Goal: Contribute content: Add original content to the website for others to see

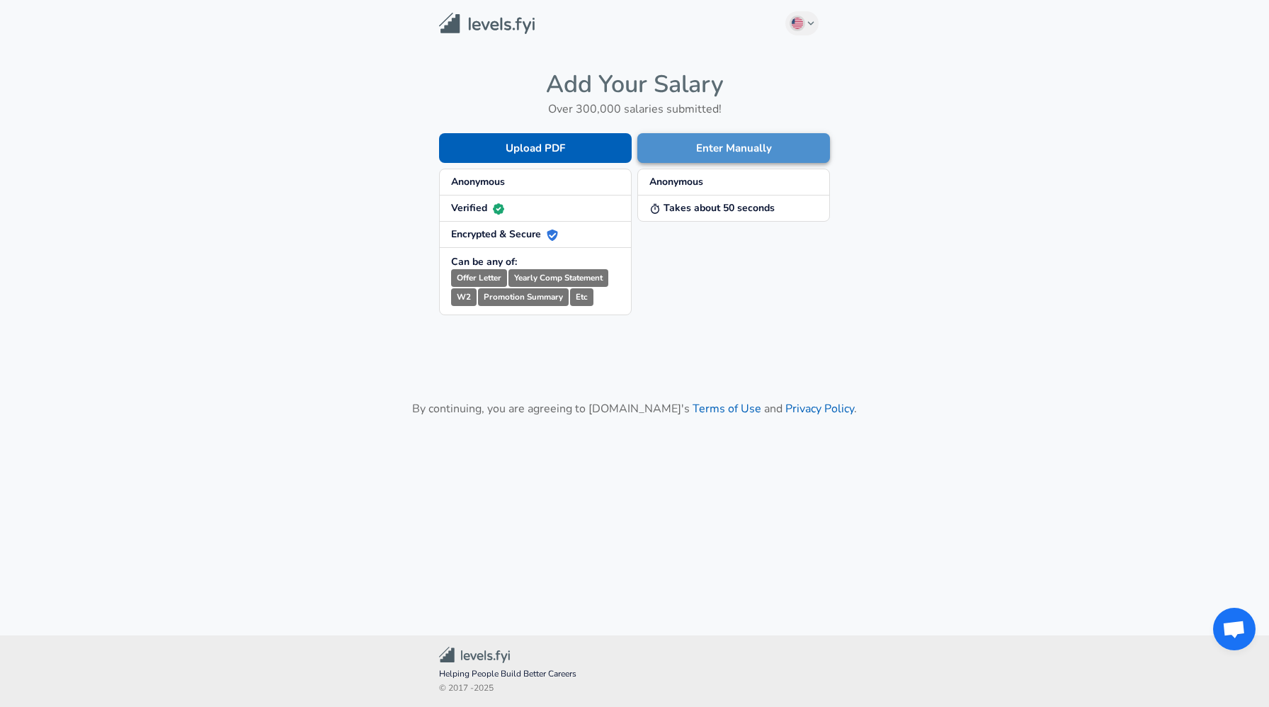
click at [723, 151] on button "Enter Manually" at bounding box center [733, 148] width 193 height 30
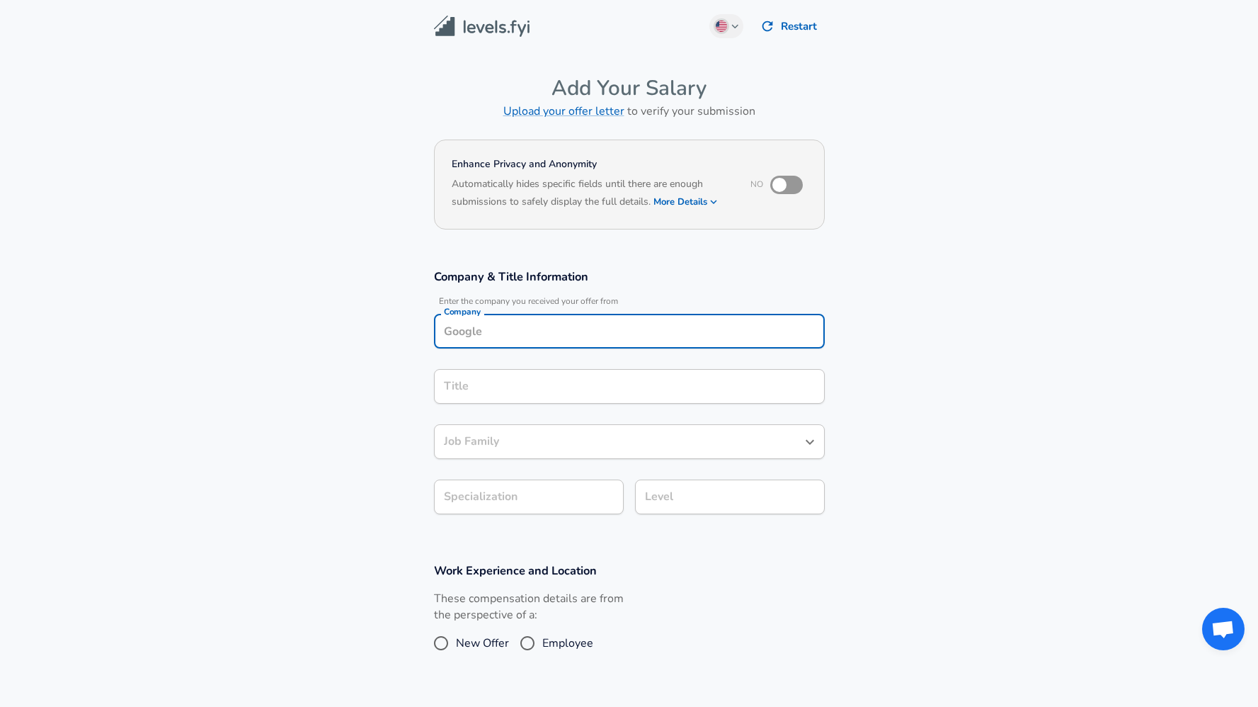
click at [586, 320] on input "Company" at bounding box center [629, 331] width 378 height 22
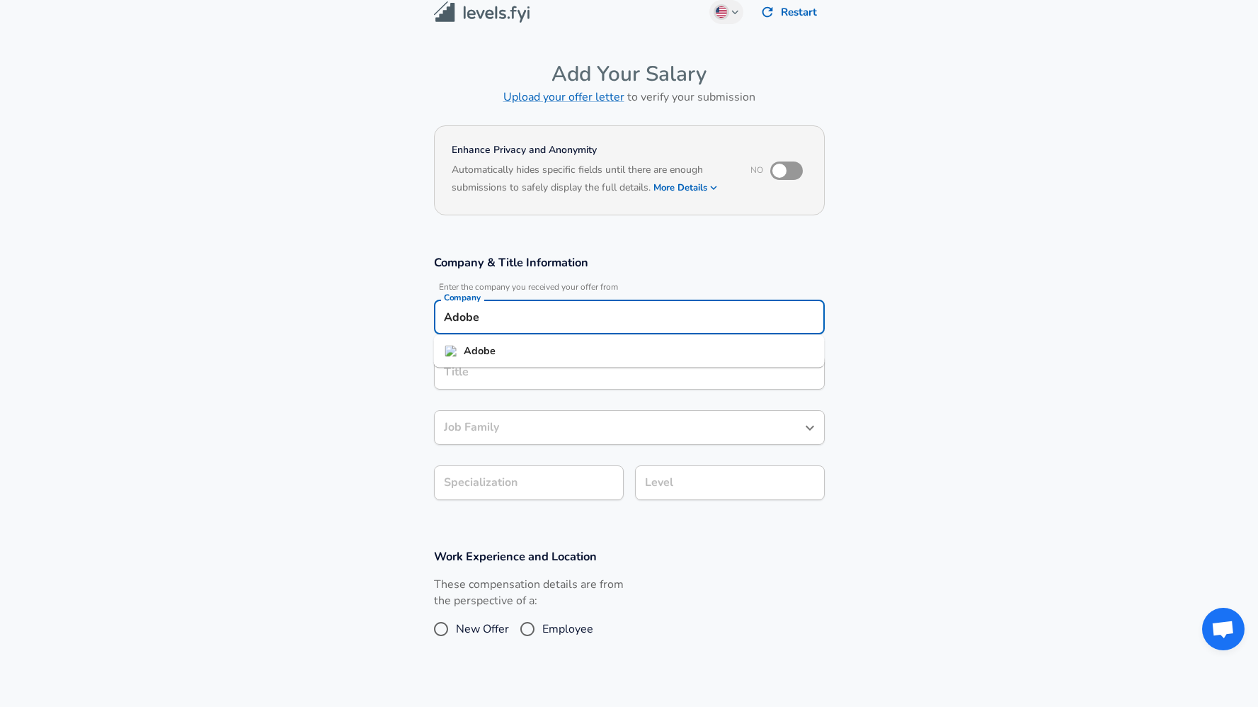
click at [529, 344] on li "Adobe" at bounding box center [629, 351] width 391 height 21
type input "Adobe"
click at [488, 372] on input "Title" at bounding box center [629, 372] width 378 height 22
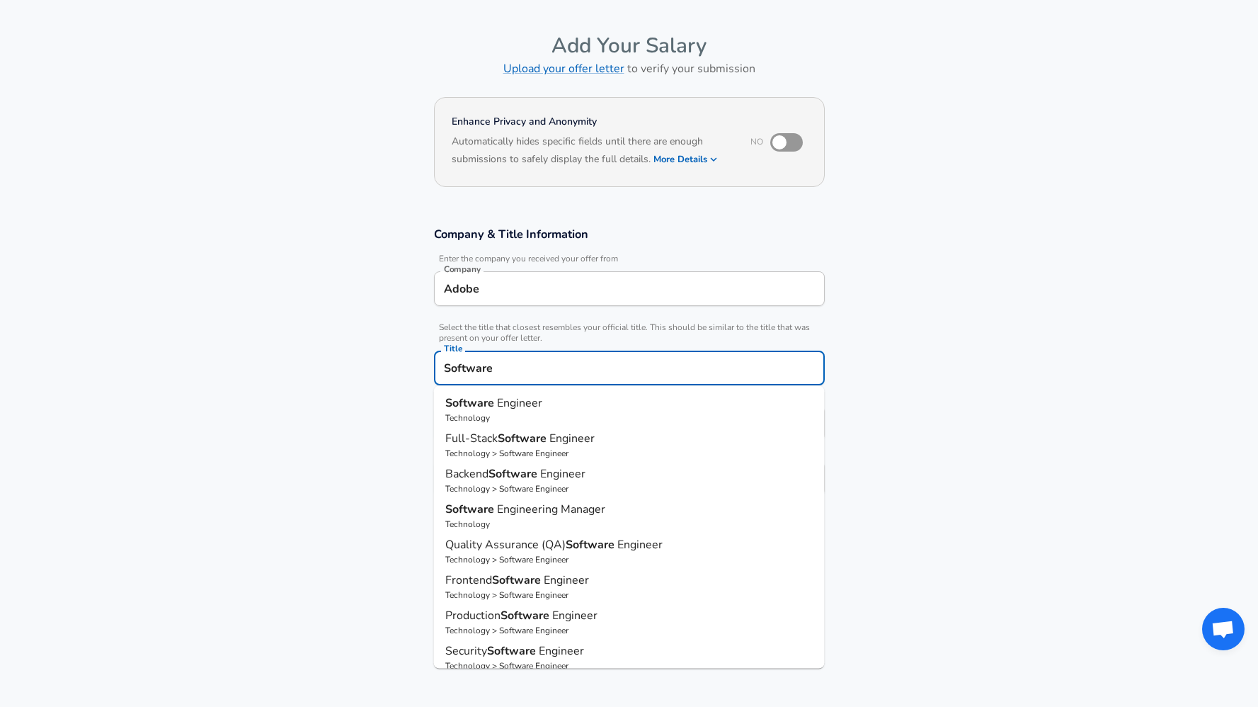
click at [466, 405] on strong "Software" at bounding box center [471, 403] width 52 height 16
type input "Software Engineer"
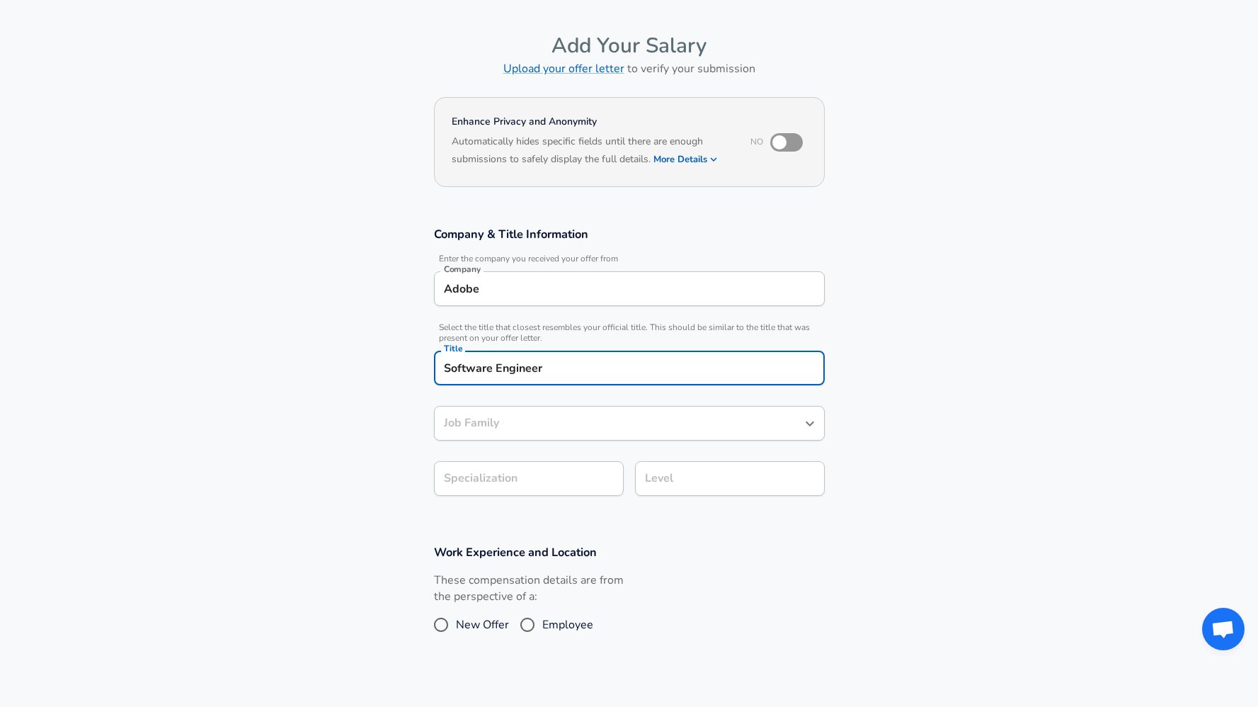
type input "Software Engineer"
click at [498, 420] on input "Software Engineer" at bounding box center [618, 423] width 357 height 22
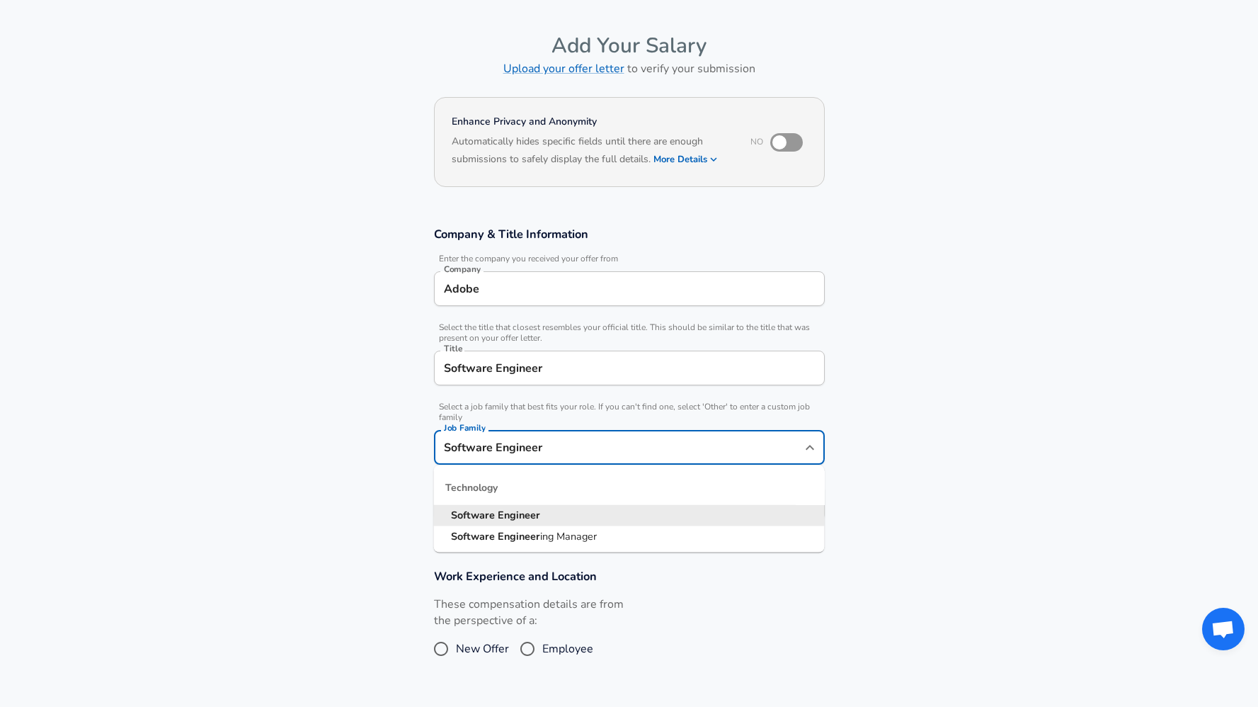
scroll to position [71, 0]
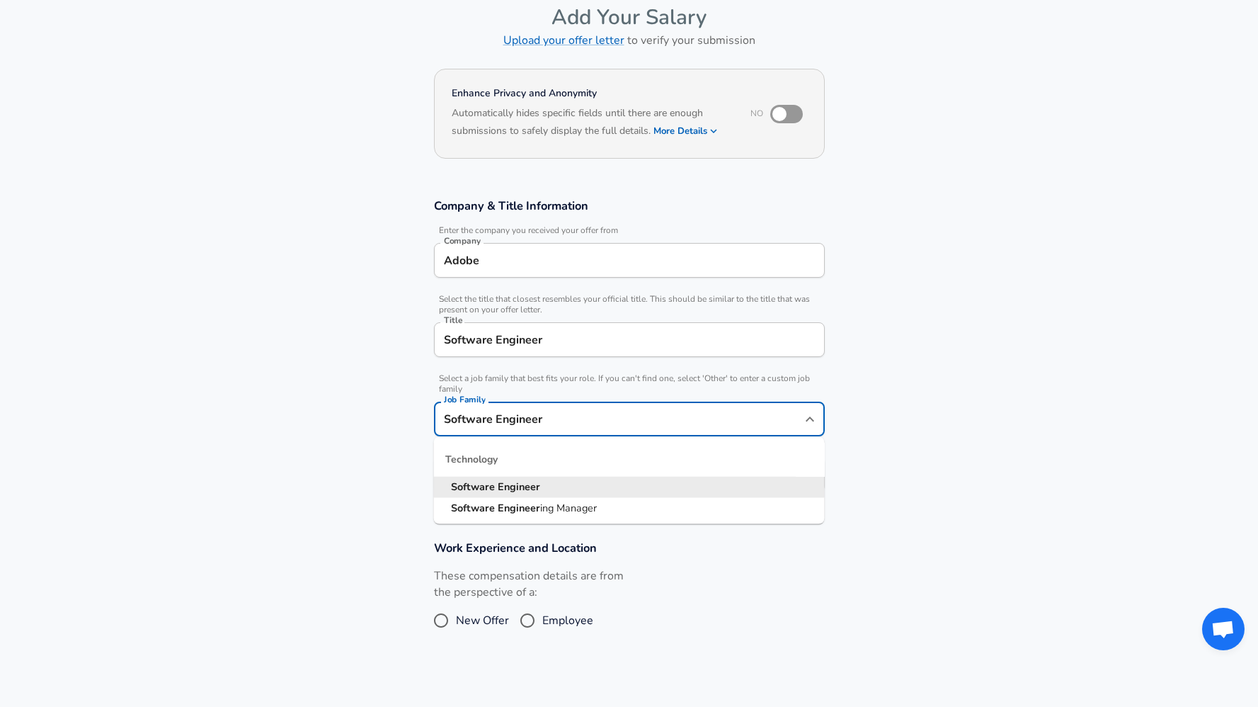
click at [362, 421] on section "Company & Title Information Enter the company you received your offer from Comp…" at bounding box center [629, 352] width 1258 height 342
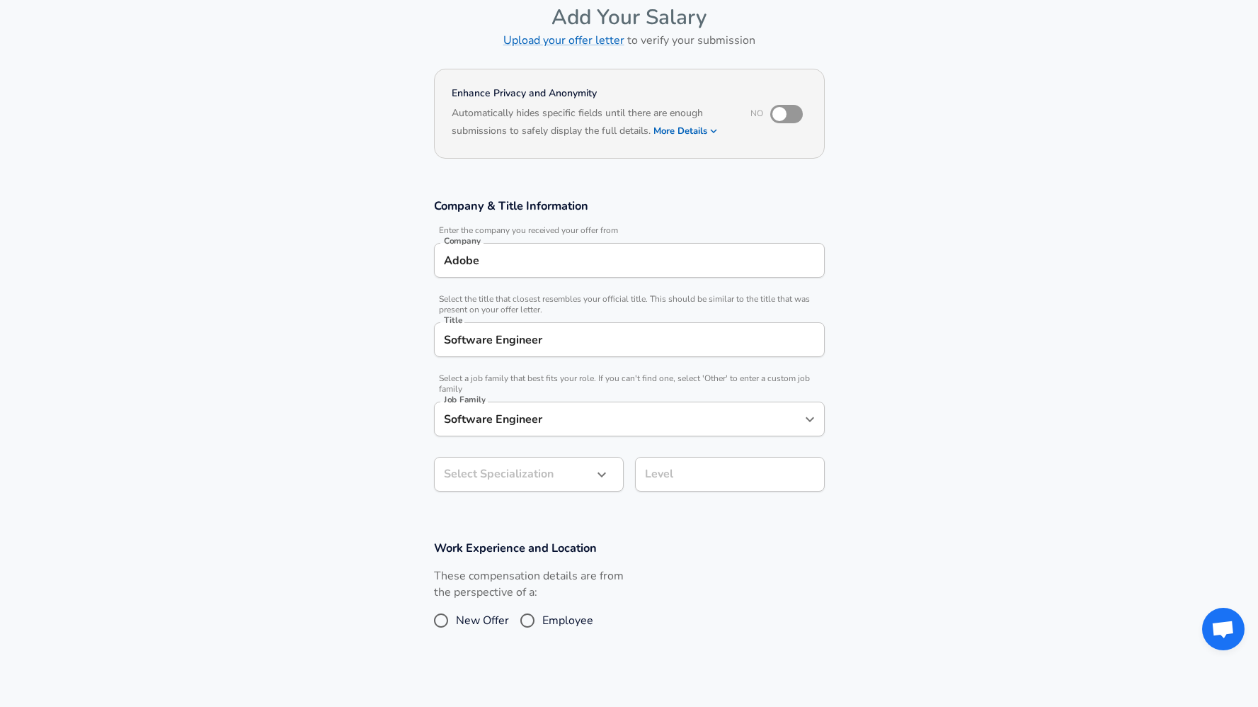
click at [553, 480] on body "English ([GEOGRAPHIC_DATA]) Change Restart Add Your Salary Upload your offer le…" at bounding box center [629, 282] width 1258 height 707
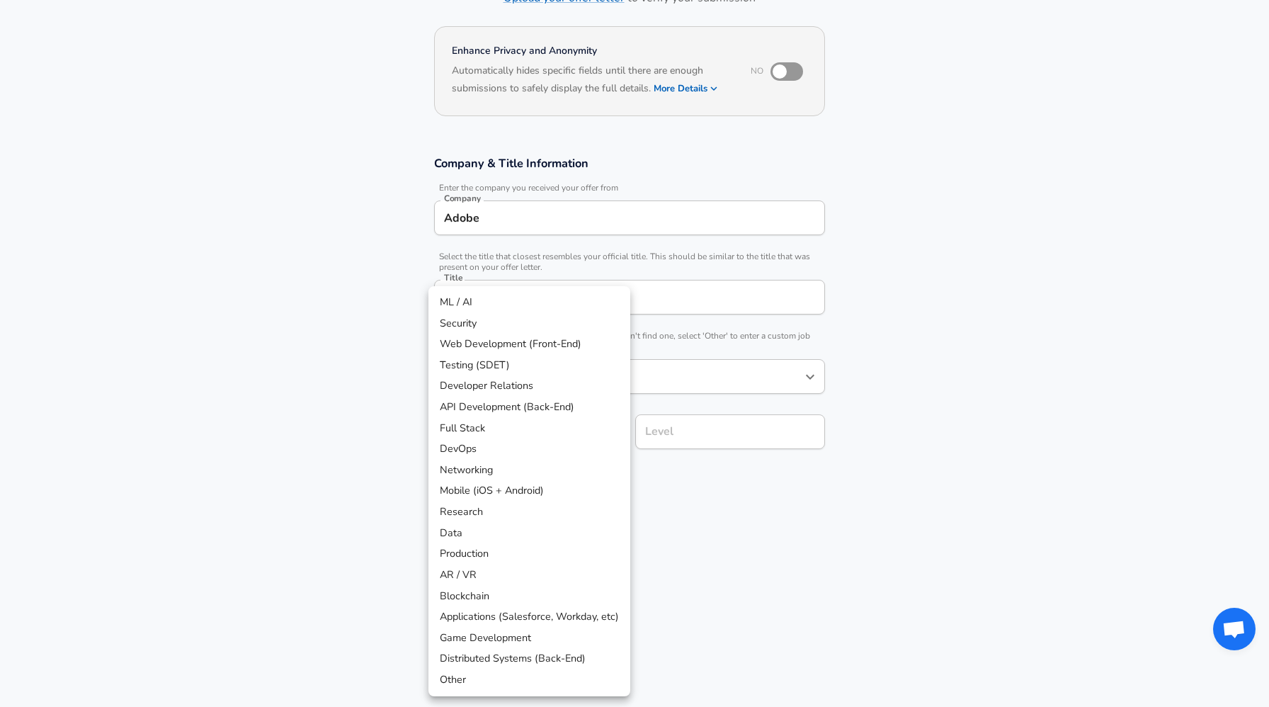
click at [484, 426] on li "Full Stack" at bounding box center [529, 428] width 202 height 21
type input "Full Stack"
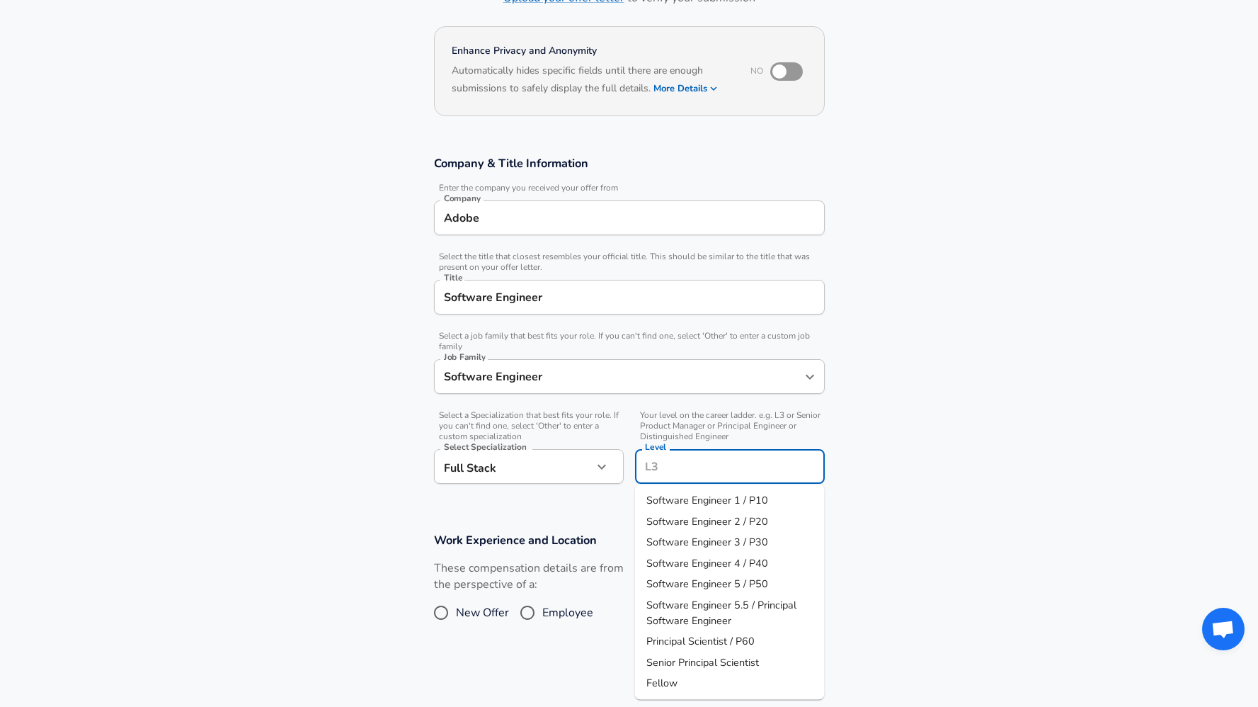
scroll to position [142, 0]
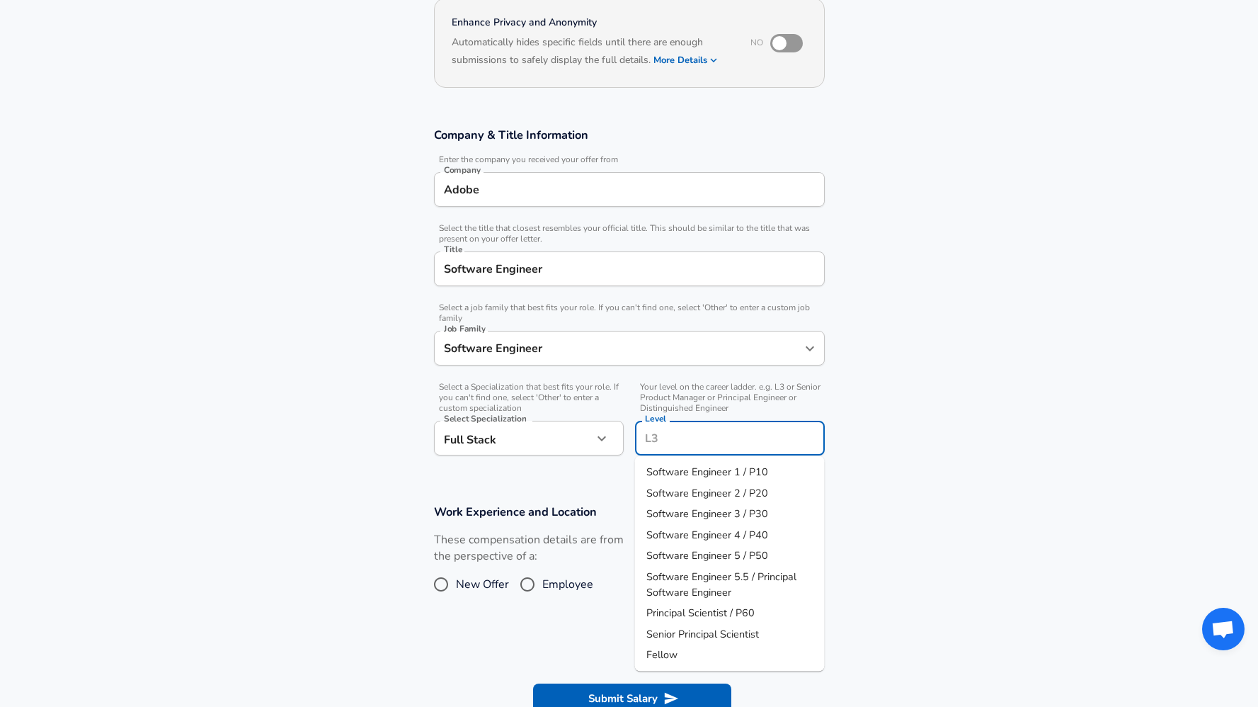
click at [652, 436] on input "Level" at bounding box center [729, 438] width 177 height 22
click at [694, 501] on li "Software Engineer 2 / P20" at bounding box center [730, 492] width 190 height 21
type input "Software Engineer 2 / P20"
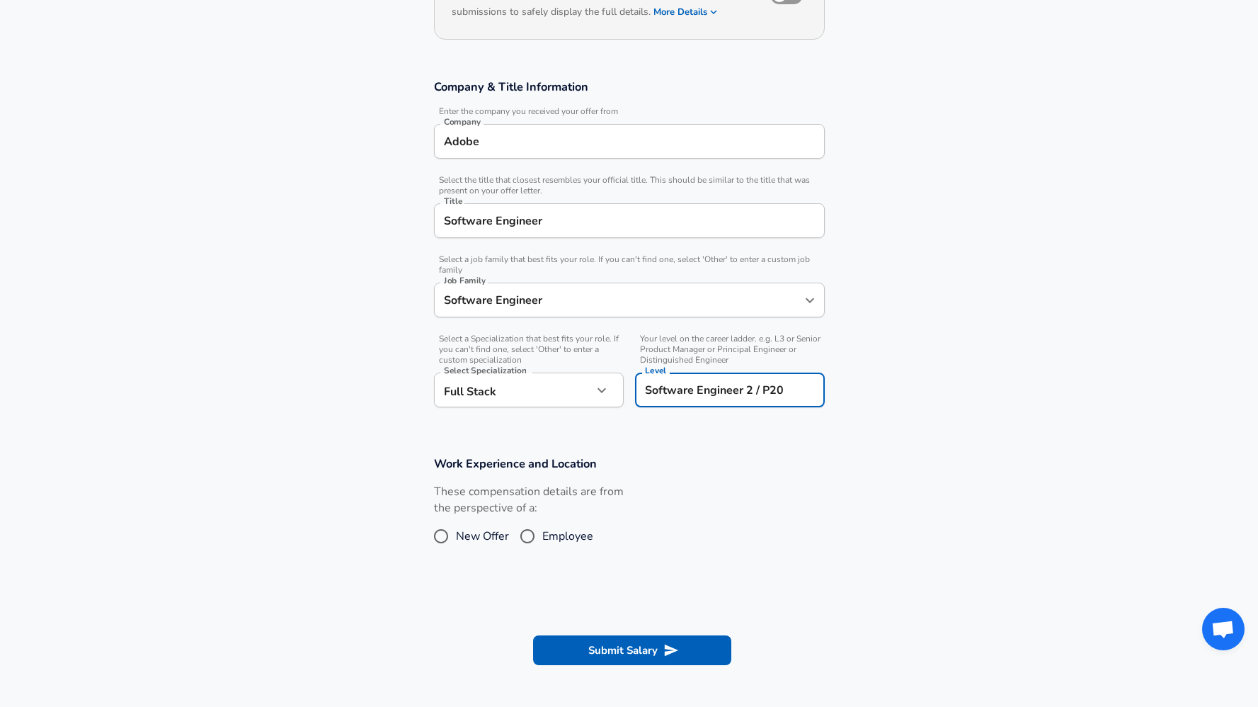
scroll to position [194, 0]
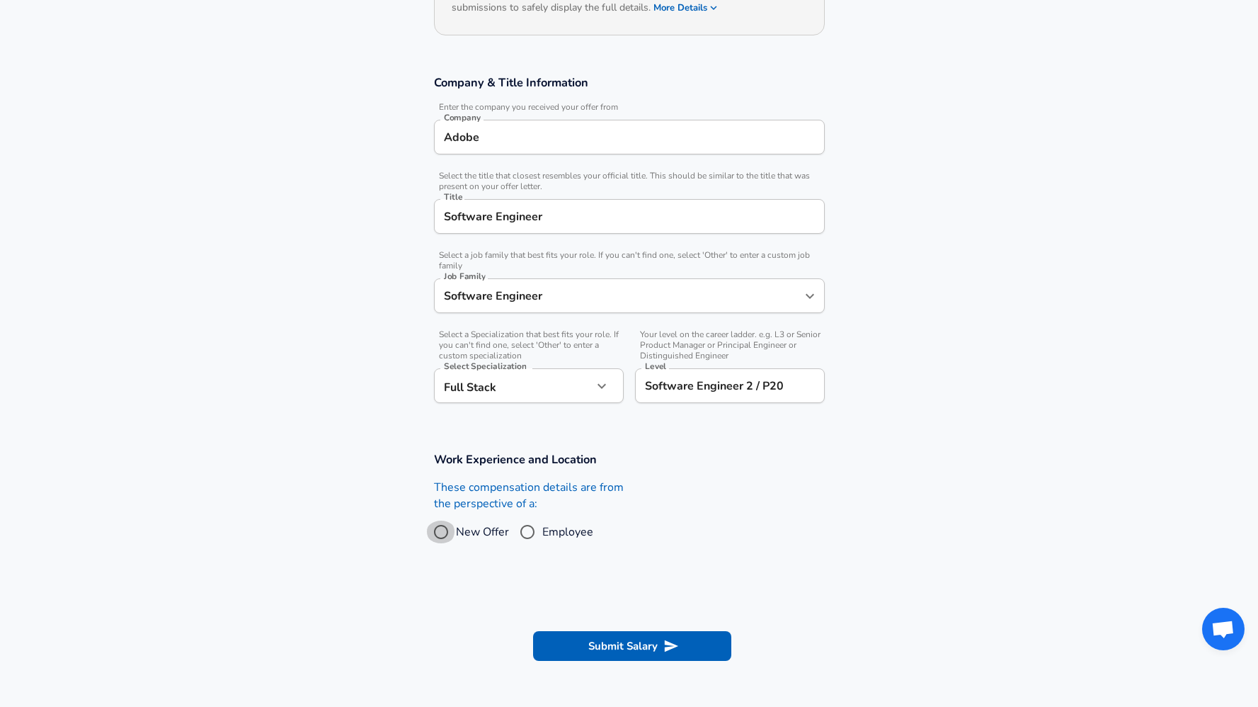
click at [444, 531] on input "New Offer" at bounding box center [441, 531] width 30 height 23
radio input "true"
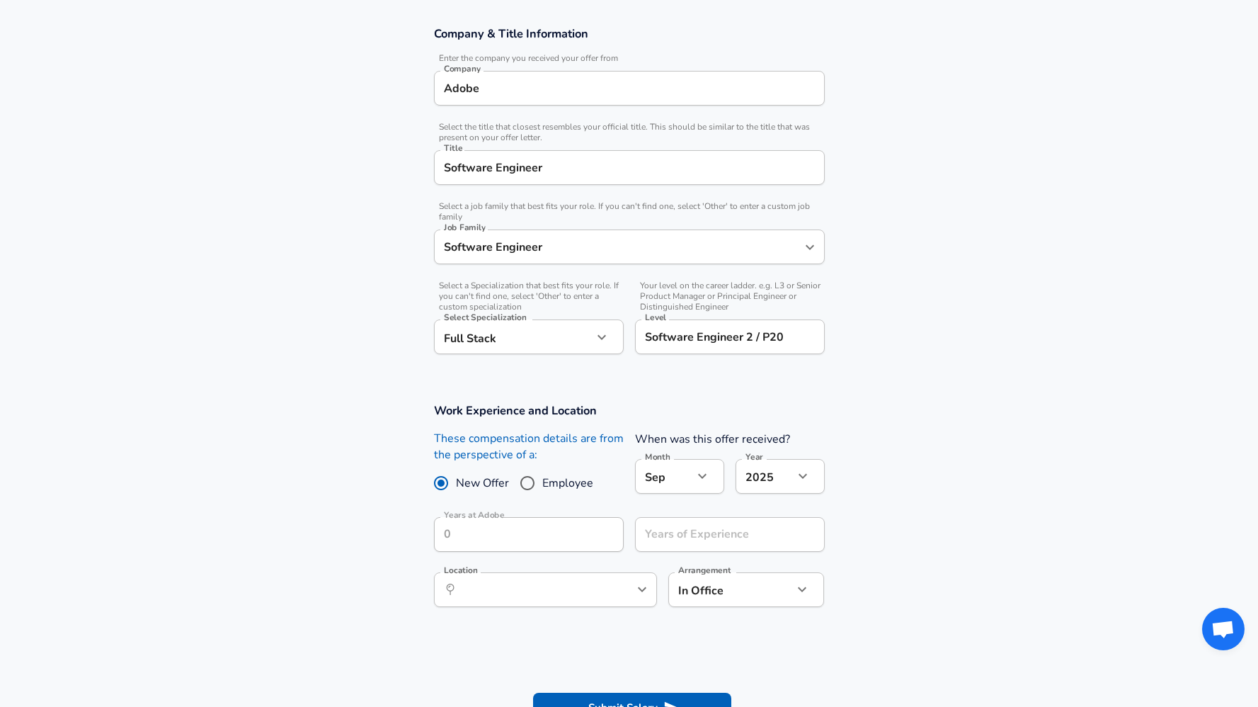
scroll to position [244, 0]
click at [678, 539] on input "Years of Experience" at bounding box center [714, 533] width 159 height 35
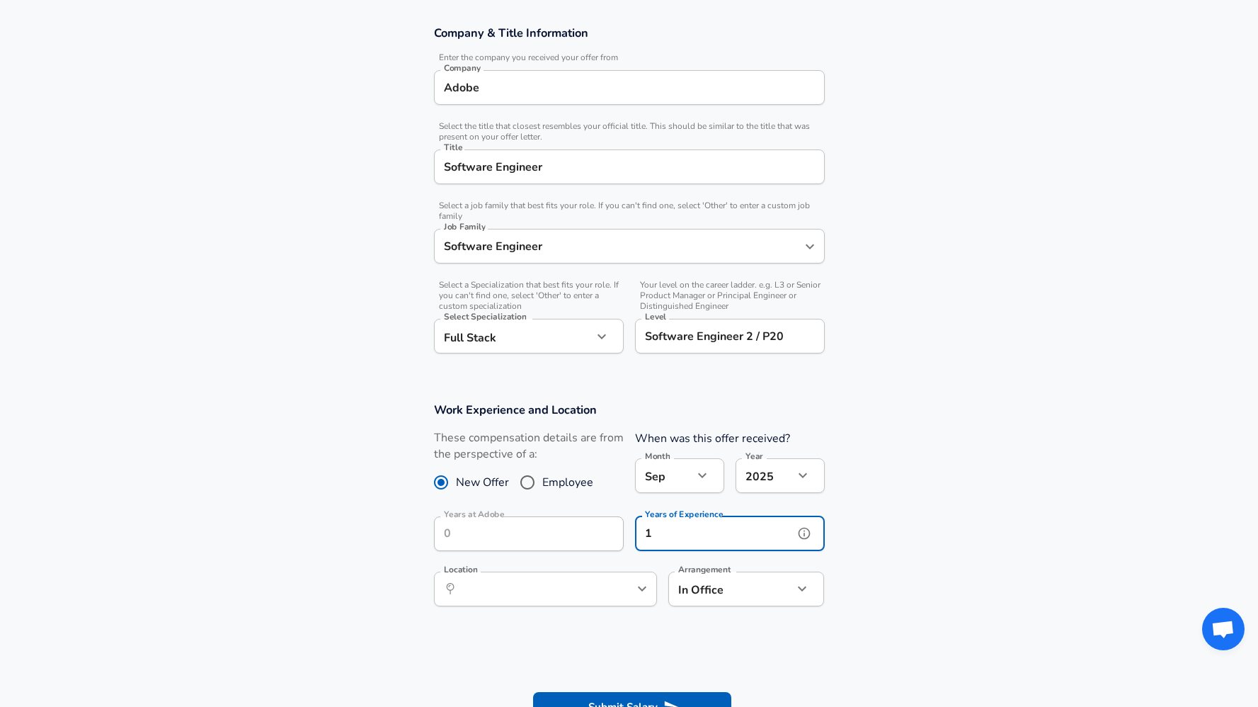
type input "1"
click at [588, 587] on input "Location" at bounding box center [529, 589] width 145 height 22
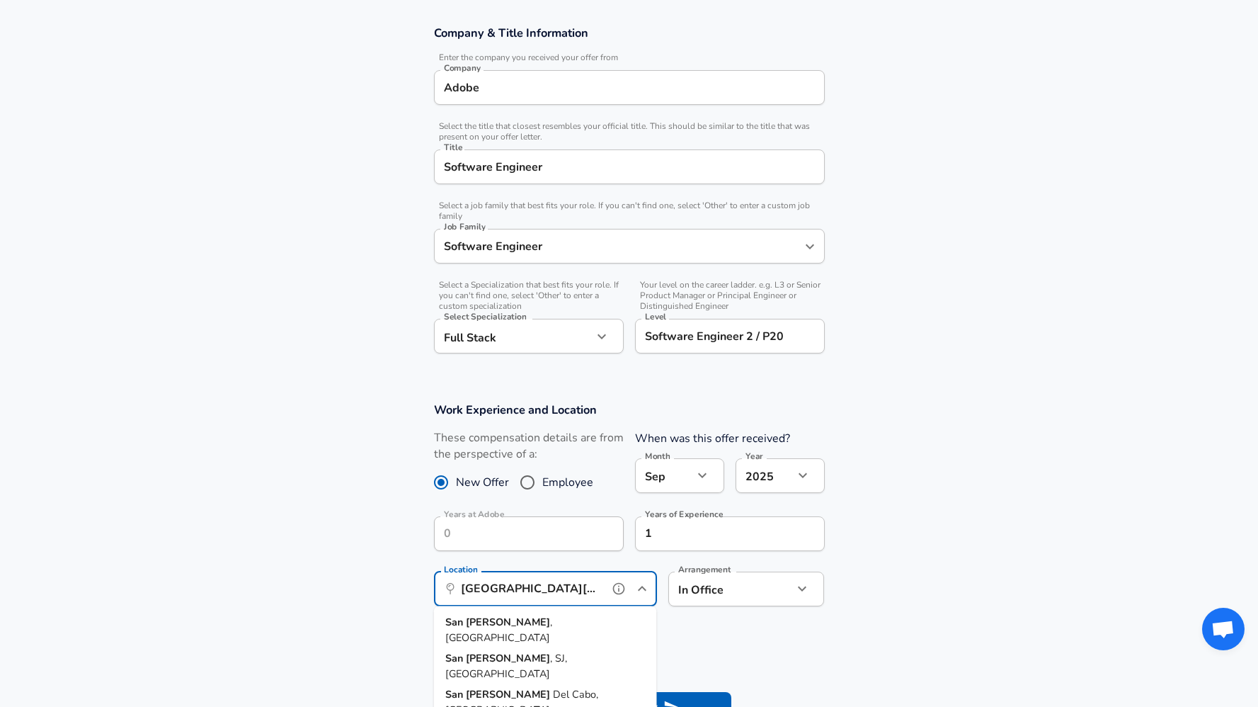
click at [537, 623] on li "[GEOGRAPHIC_DATA] , [GEOGRAPHIC_DATA]" at bounding box center [545, 630] width 223 height 36
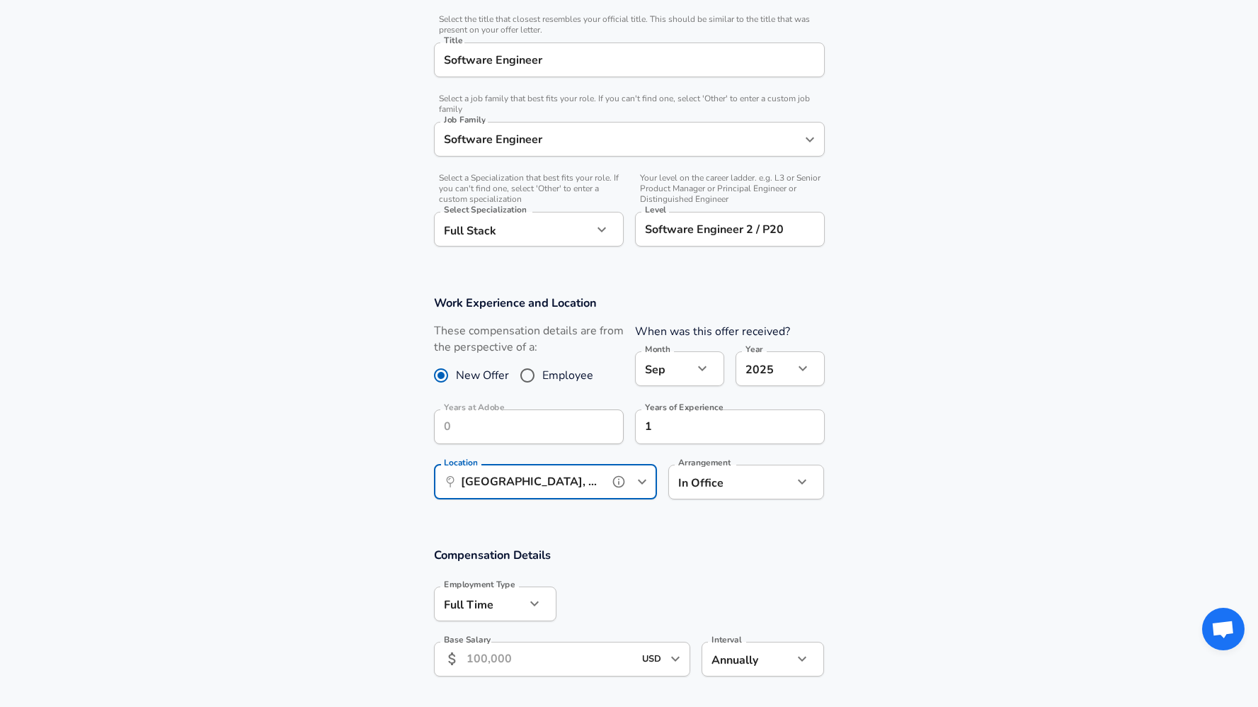
scroll to position [380, 0]
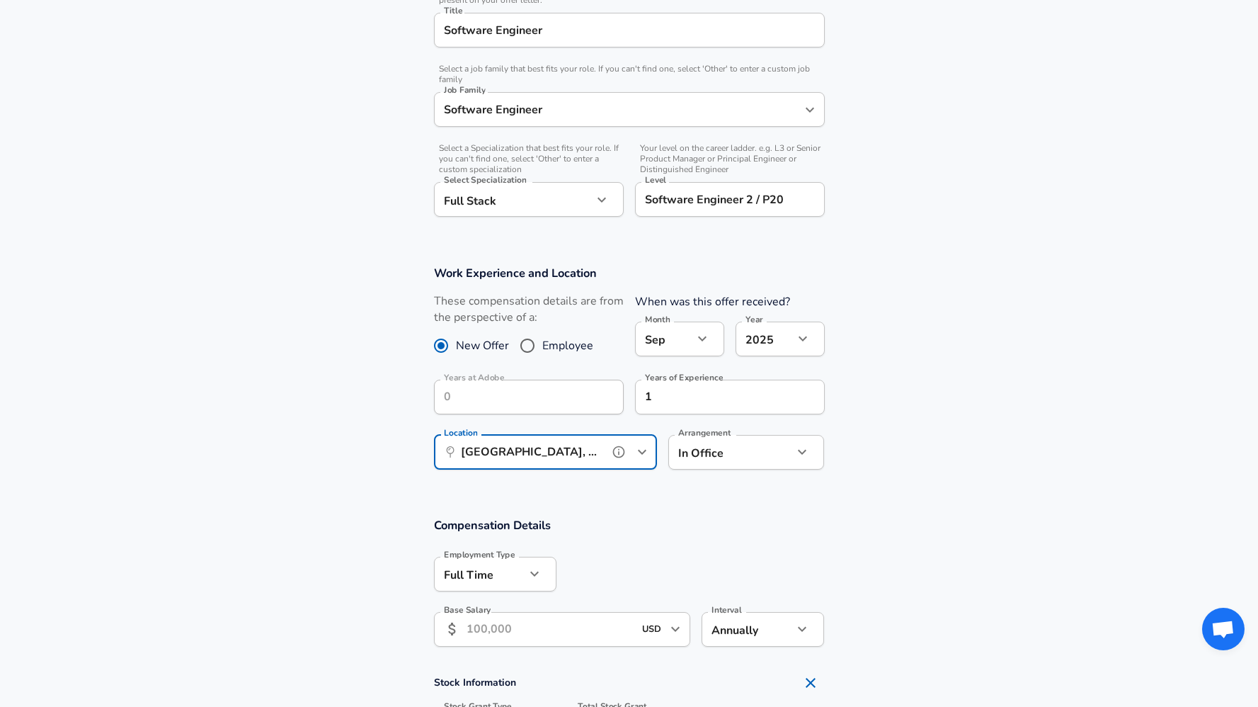
type input "[GEOGRAPHIC_DATA], [GEOGRAPHIC_DATA]"
click at [530, 628] on input "Base Salary" at bounding box center [551, 629] width 168 height 35
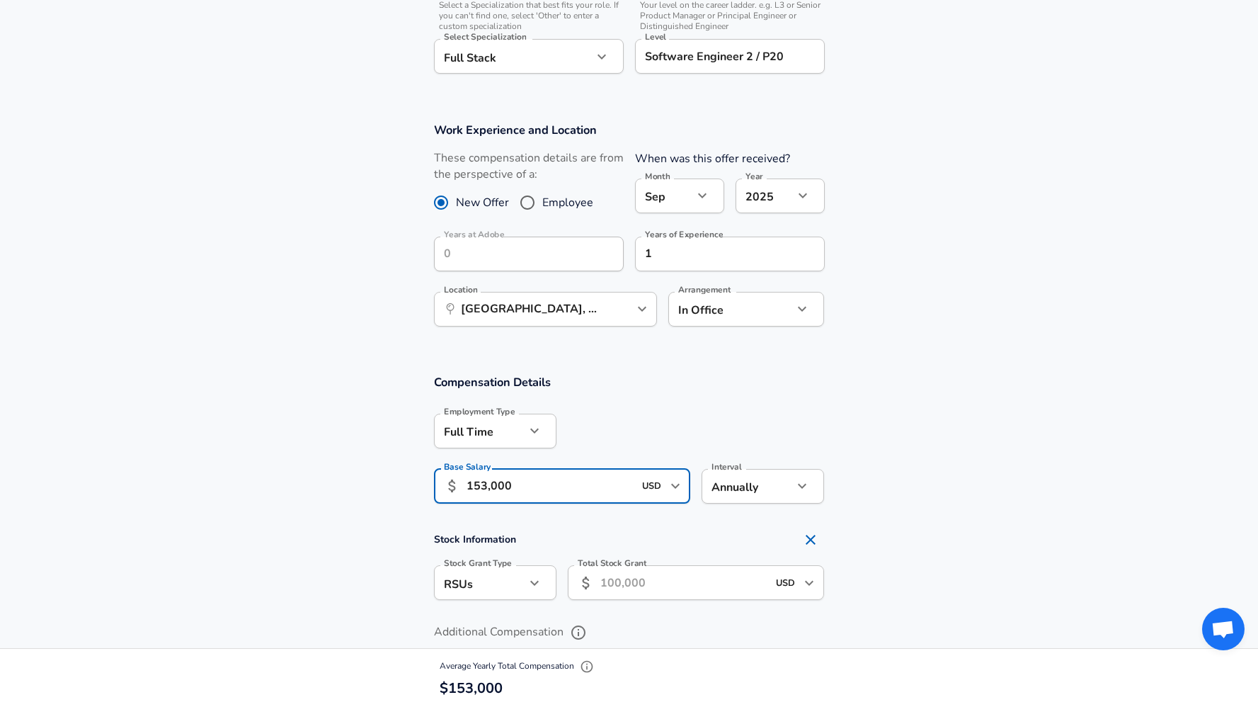
scroll to position [533, 0]
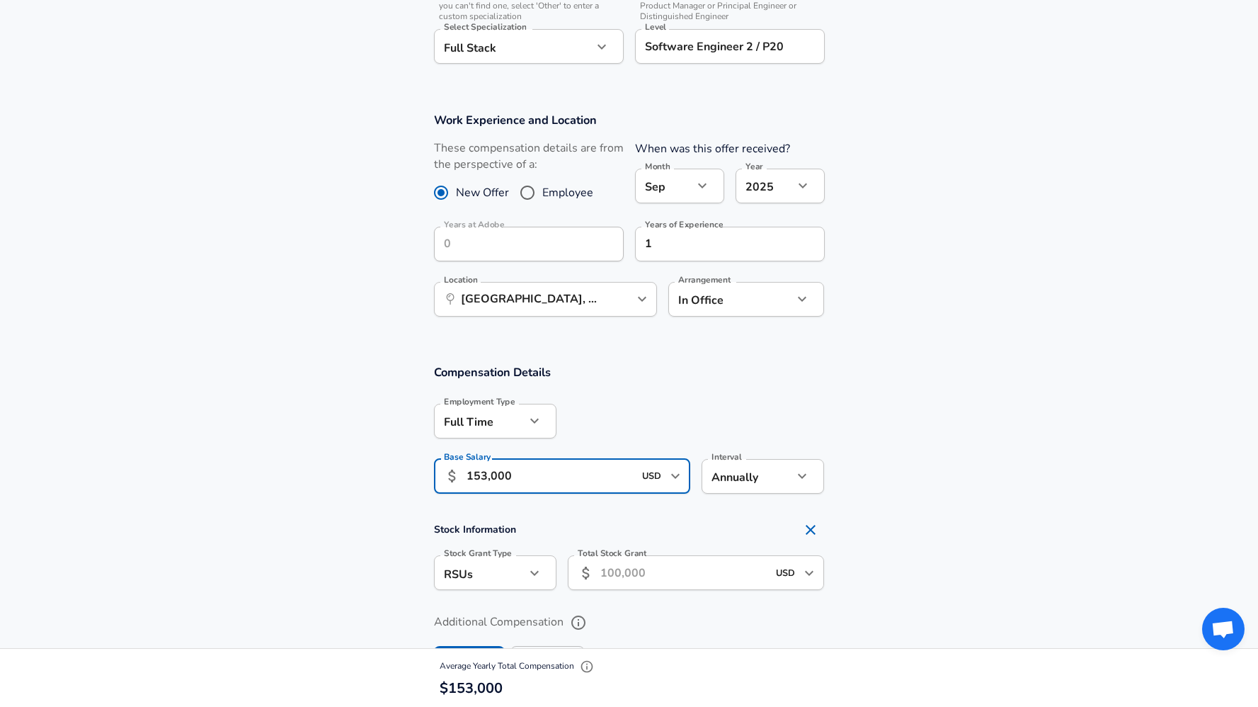
type input "153,000"
click at [625, 578] on input "Total Stock Grant" at bounding box center [684, 572] width 168 height 35
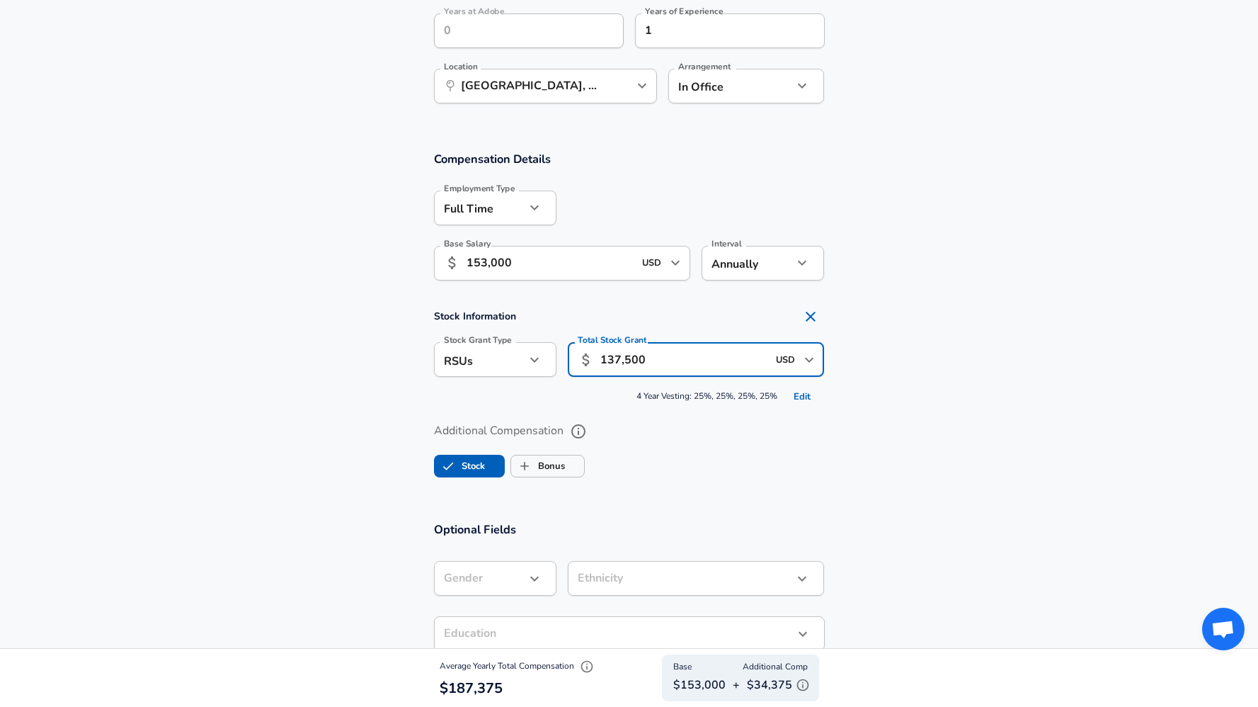
scroll to position [760, 0]
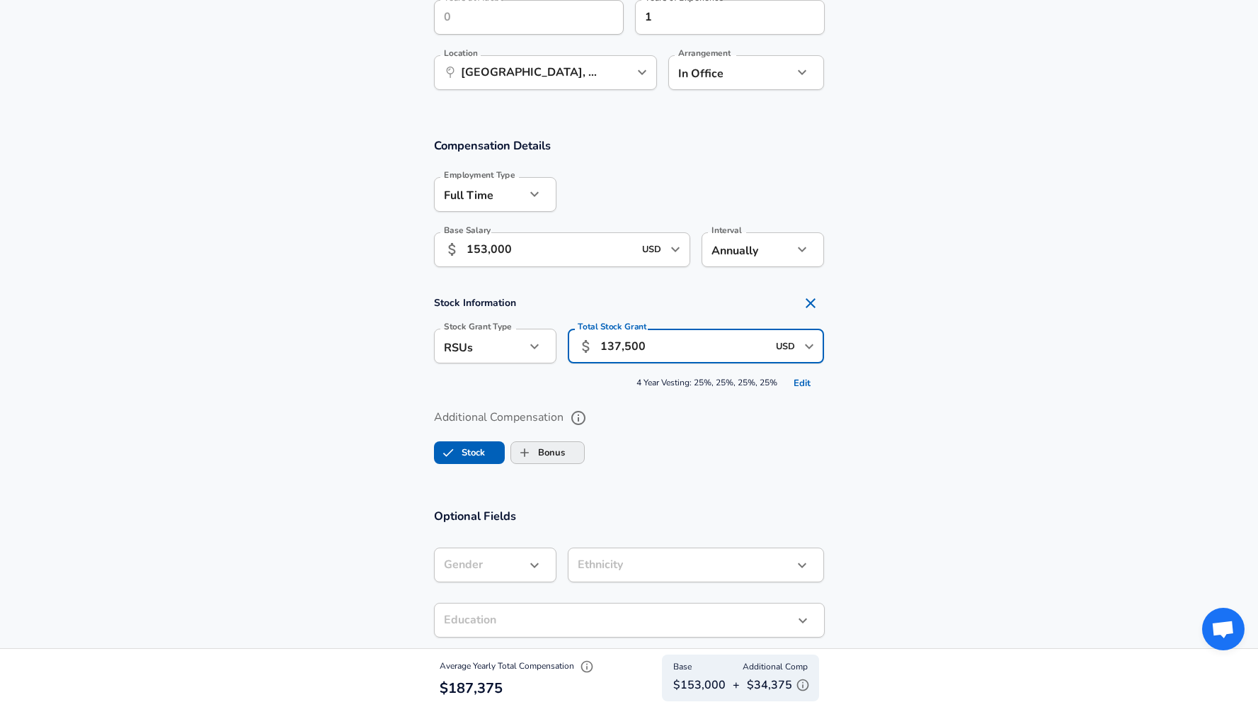
type input "137,500"
click at [552, 452] on label "Bonus" at bounding box center [538, 452] width 54 height 27
checkbox input "true"
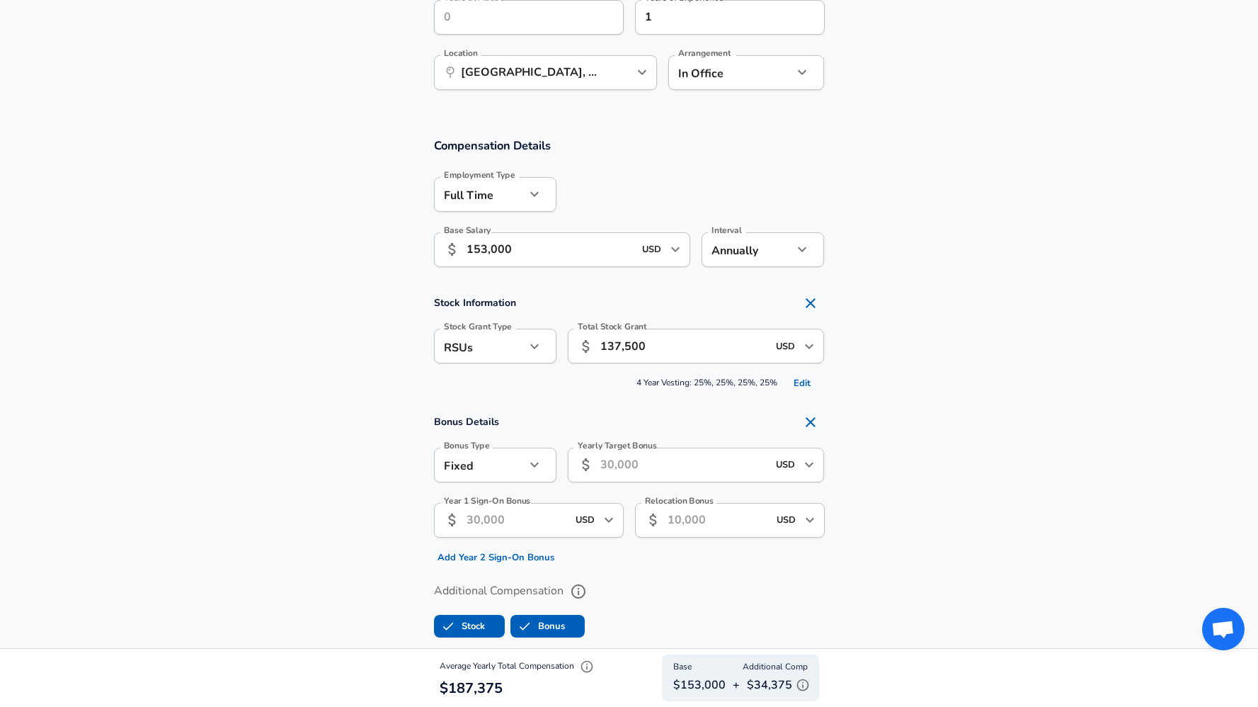
click at [527, 469] on icon "button" at bounding box center [534, 464] width 17 height 17
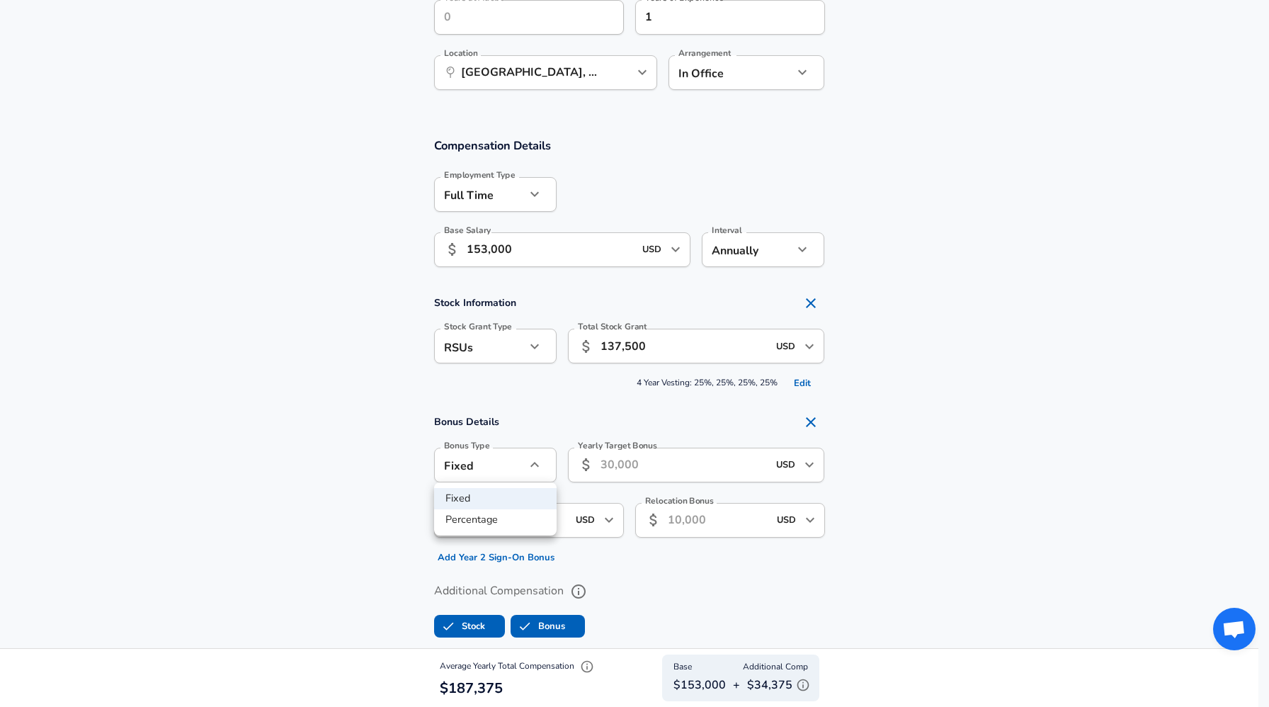
click at [506, 513] on li "Percentage" at bounding box center [495, 519] width 122 height 21
type input "percentage"
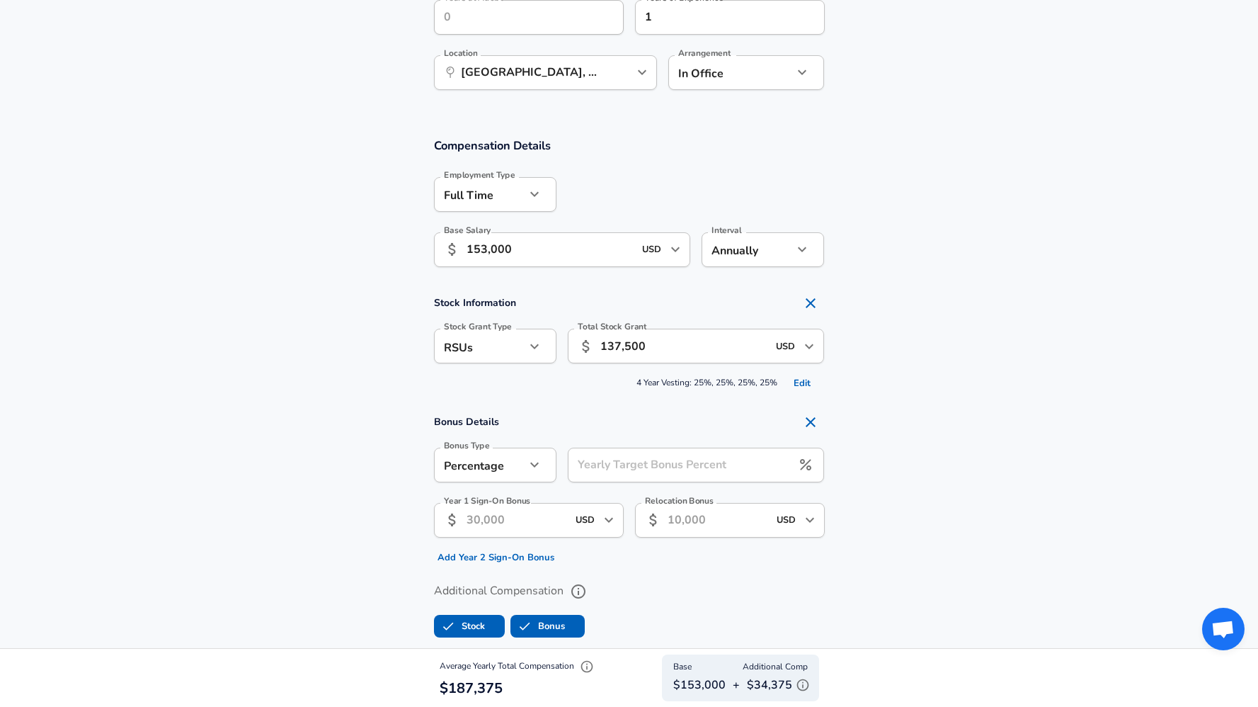
click at [632, 455] on input "Yearly Target Bonus Percent" at bounding box center [680, 464] width 224 height 35
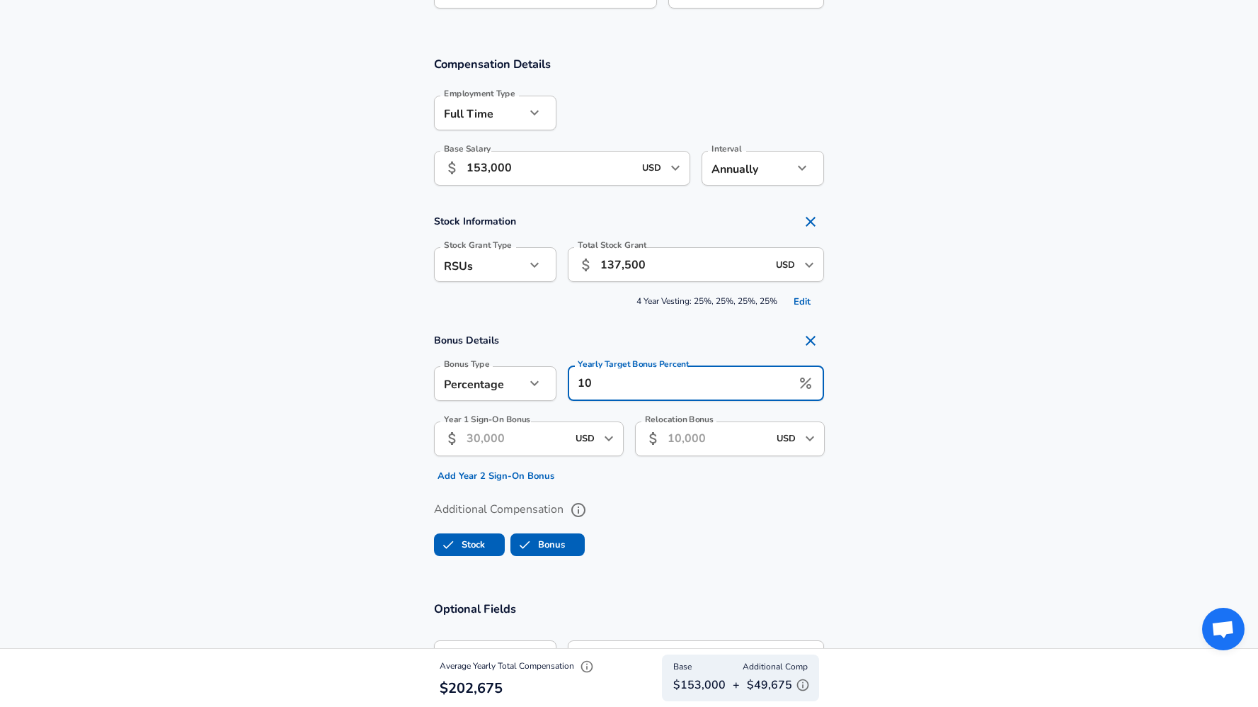
scroll to position [845, 0]
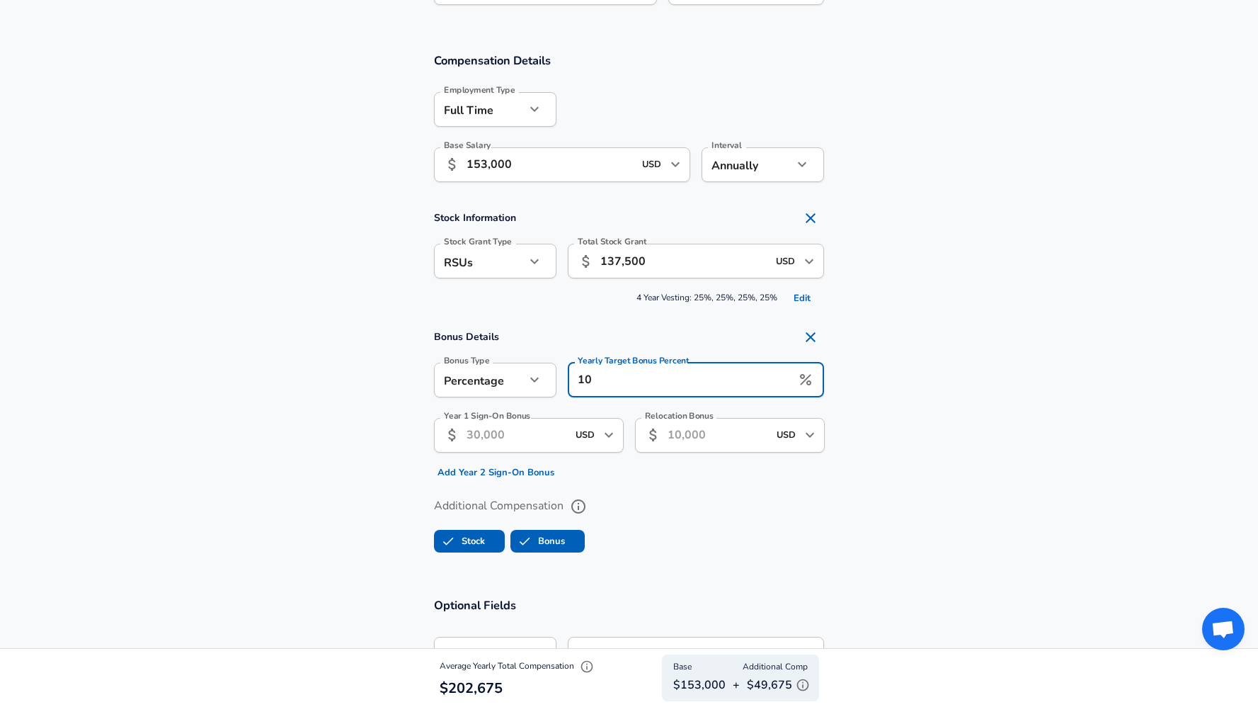
type input "10"
click at [535, 431] on input "Year 1 Sign-On Bonus" at bounding box center [517, 435] width 101 height 35
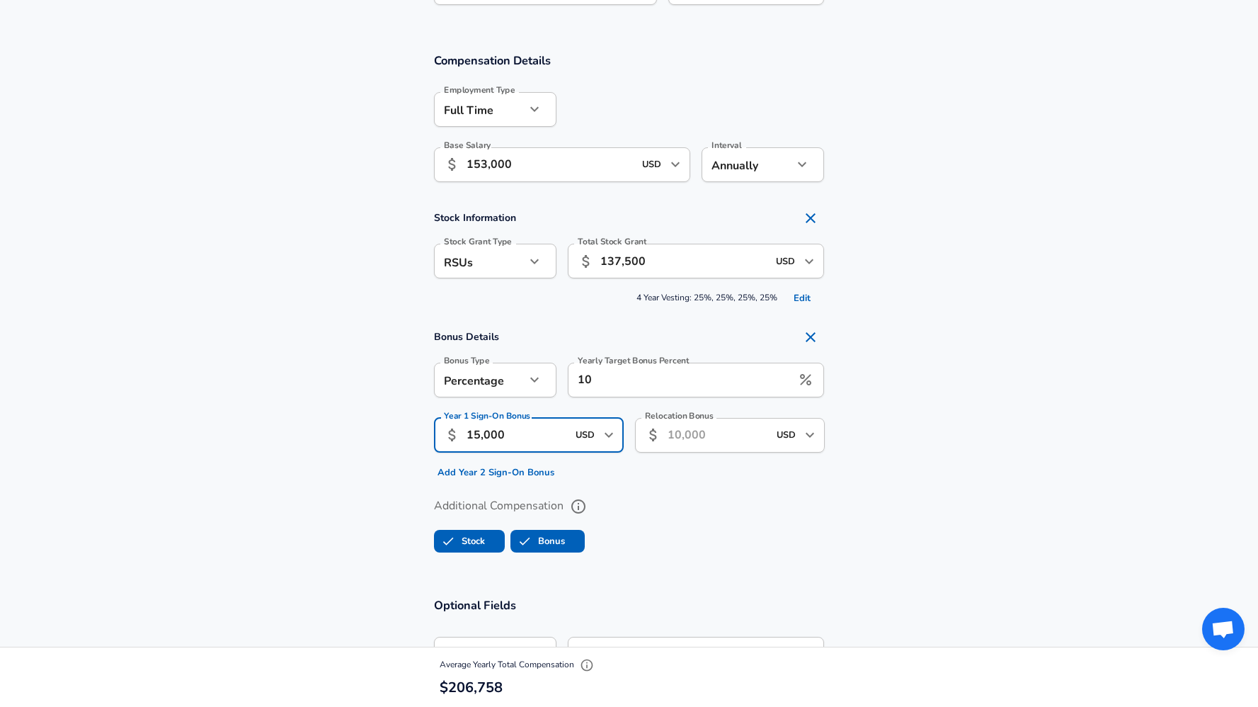
type input "15,000"
click at [692, 436] on input "Relocation Bonus" at bounding box center [718, 435] width 101 height 35
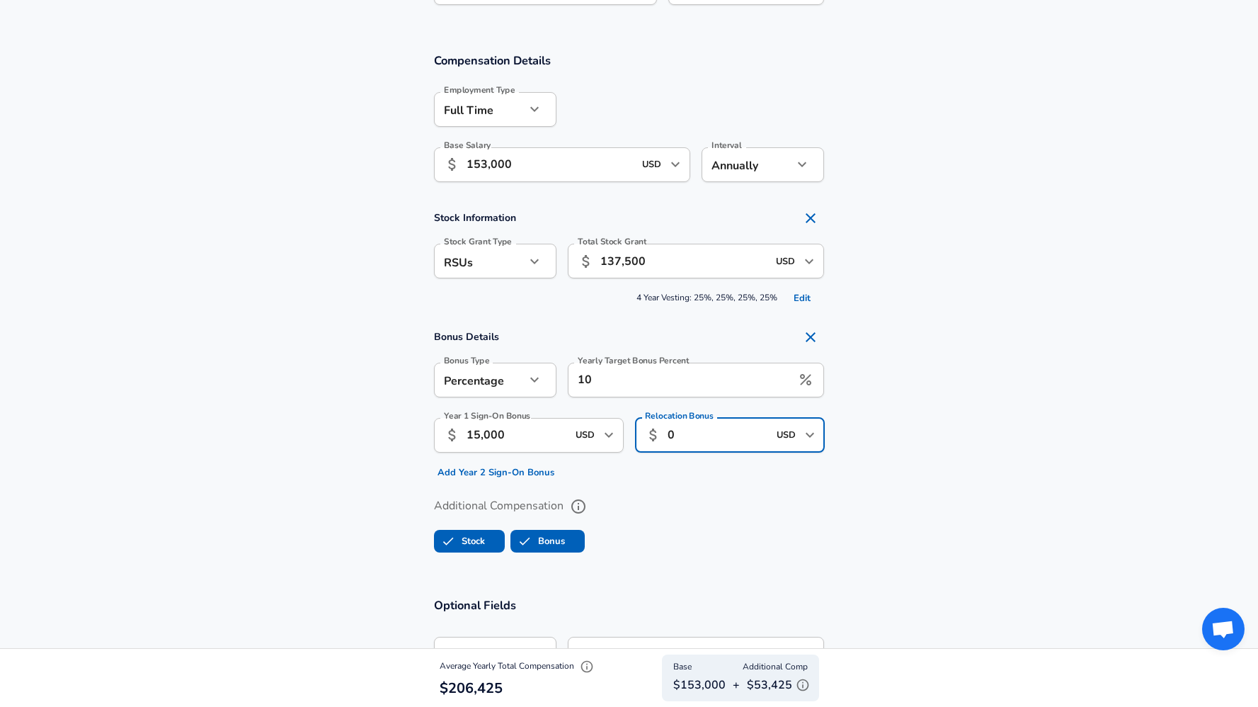
type input "0"
click at [746, 478] on div "Relocation Bonus ​ 0 USD ​ Relocation Bonus" at bounding box center [724, 444] width 201 height 77
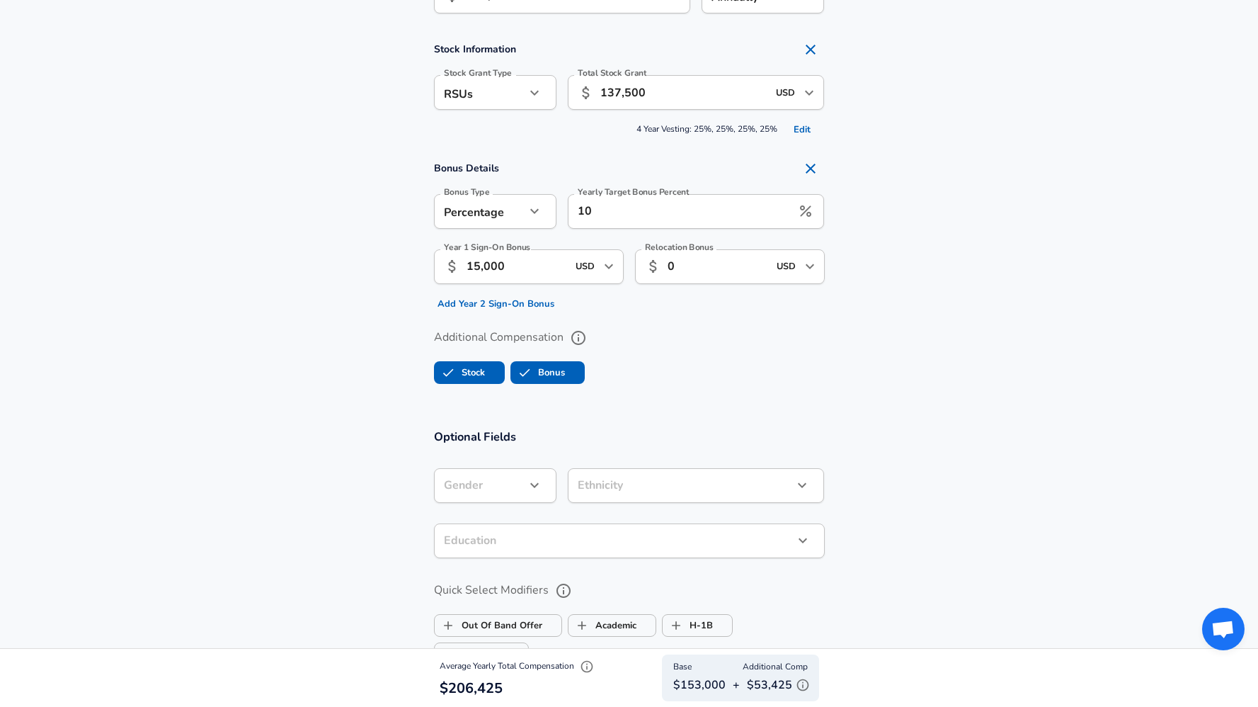
scroll to position [1017, 0]
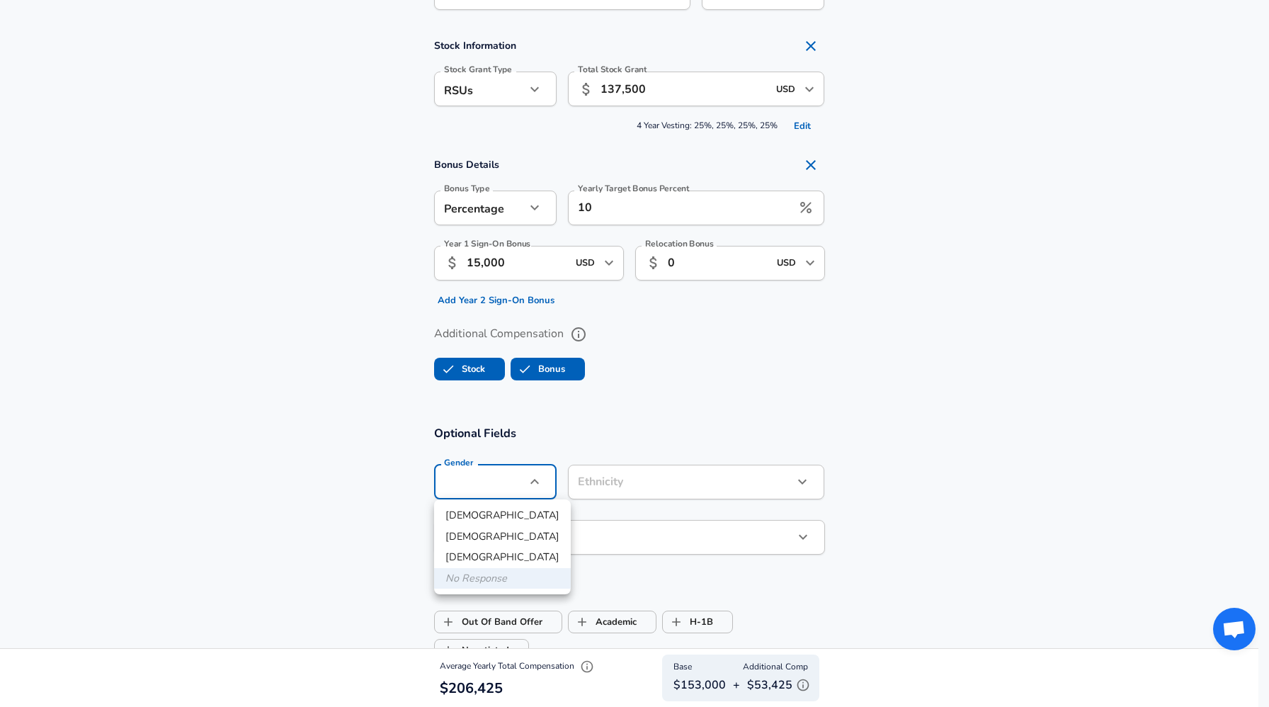
click at [489, 535] on li "[DEMOGRAPHIC_DATA]" at bounding box center [502, 536] width 137 height 21
type input "[DEMOGRAPHIC_DATA]"
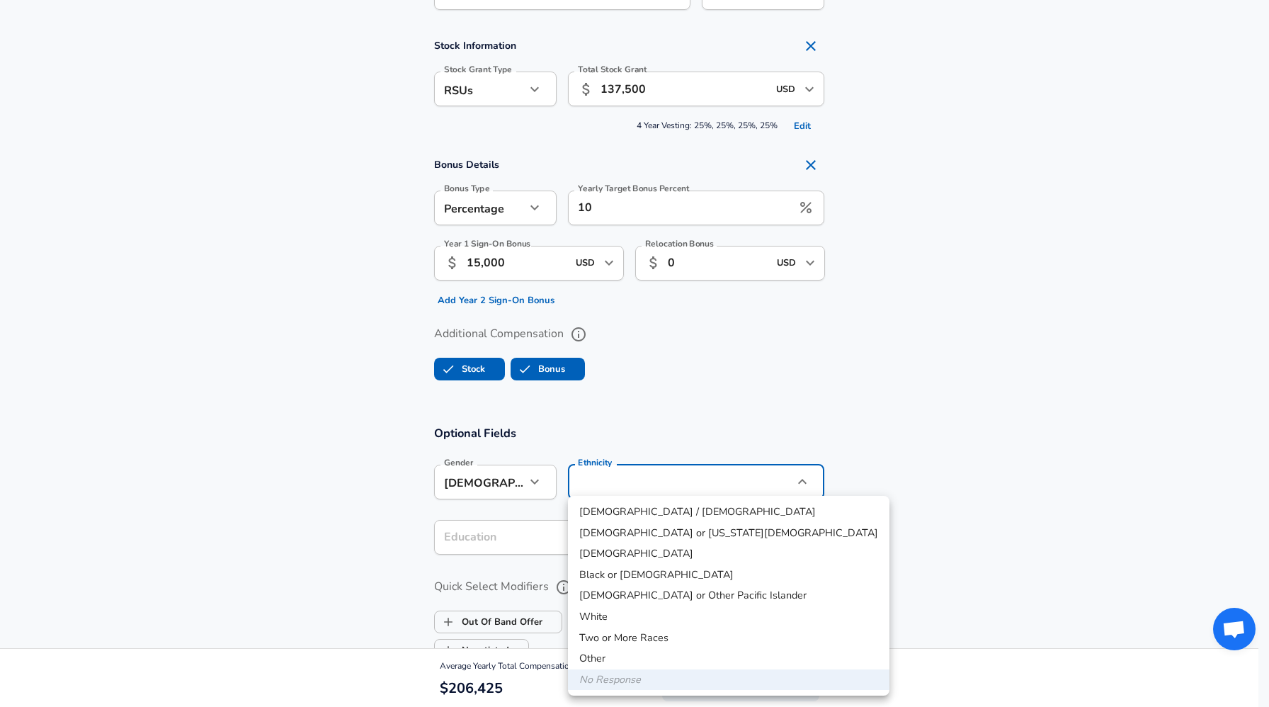
click at [600, 553] on li "[DEMOGRAPHIC_DATA]" at bounding box center [728, 553] width 321 height 21
type input "[DEMOGRAPHIC_DATA]"
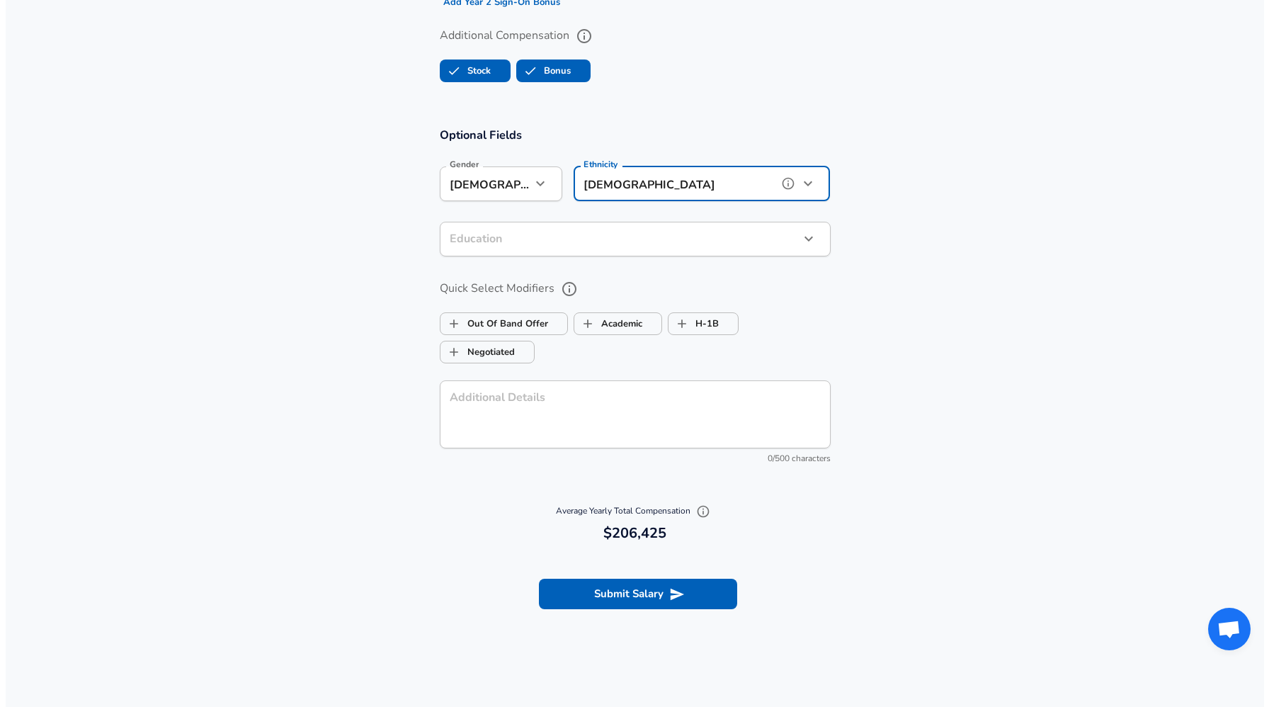
scroll to position [1347, 0]
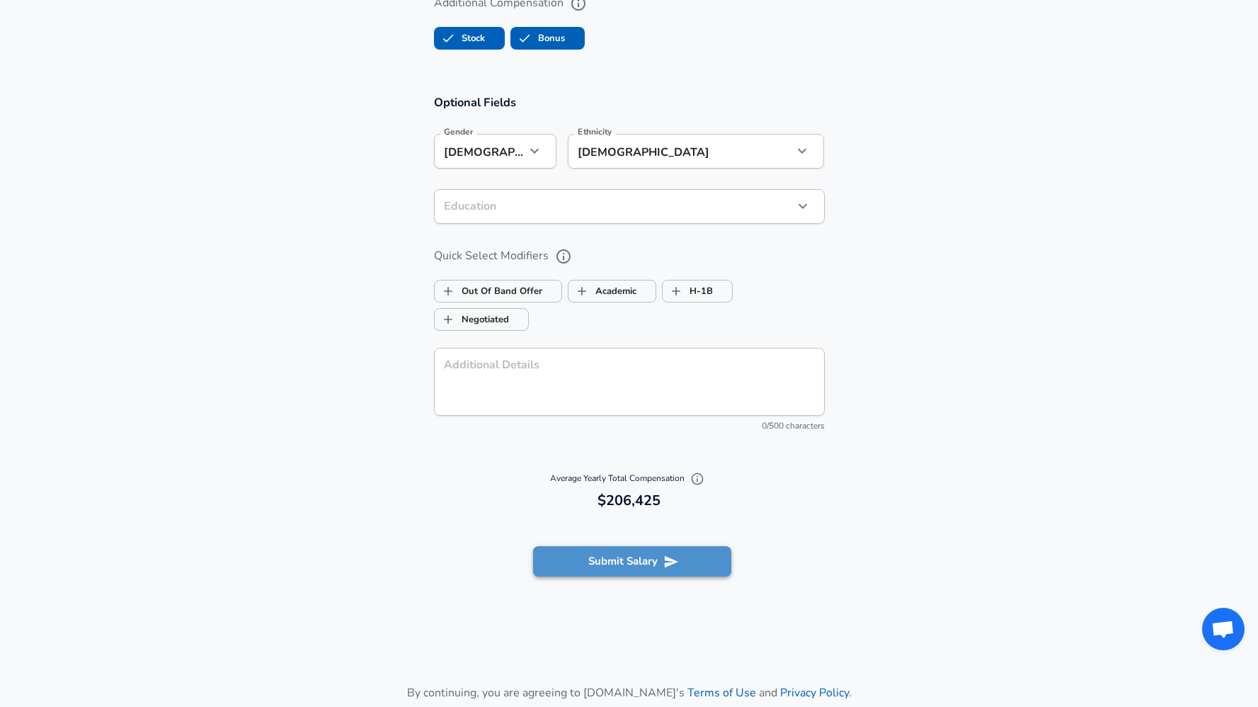
click at [612, 571] on button "Submit Salary" at bounding box center [632, 561] width 198 height 30
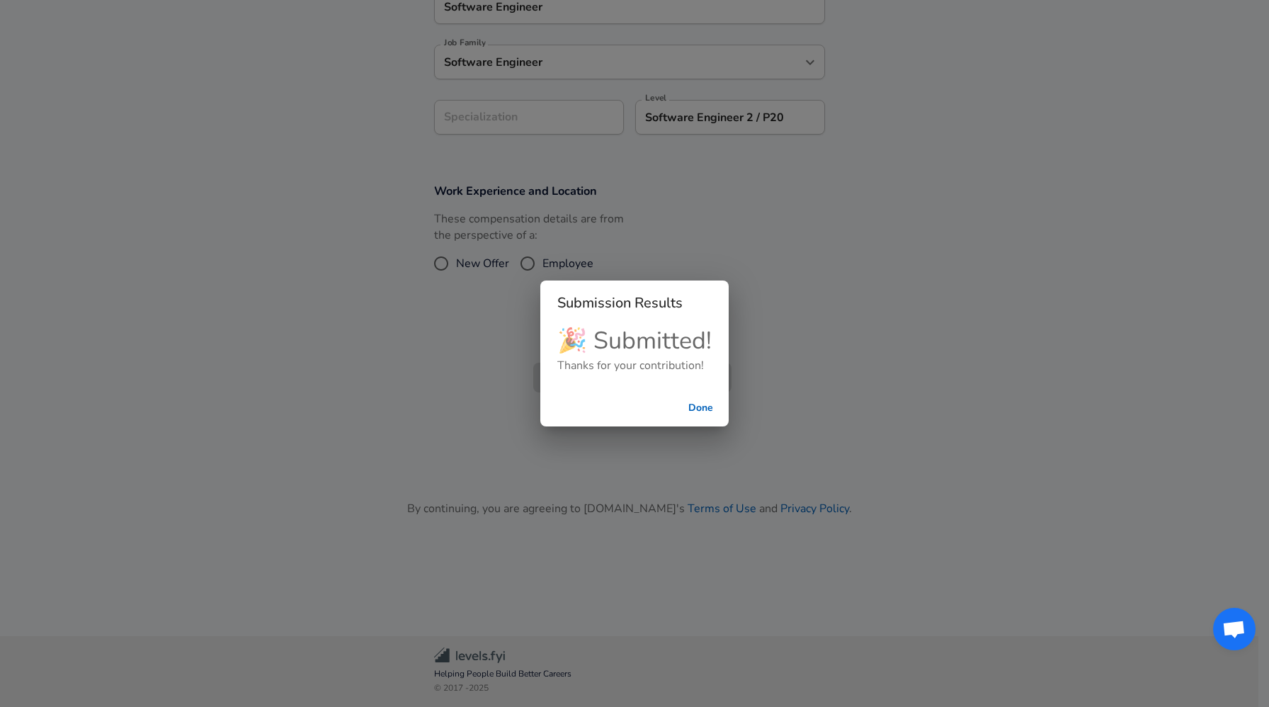
scroll to position [373, 0]
